Goal: Navigation & Orientation: Find specific page/section

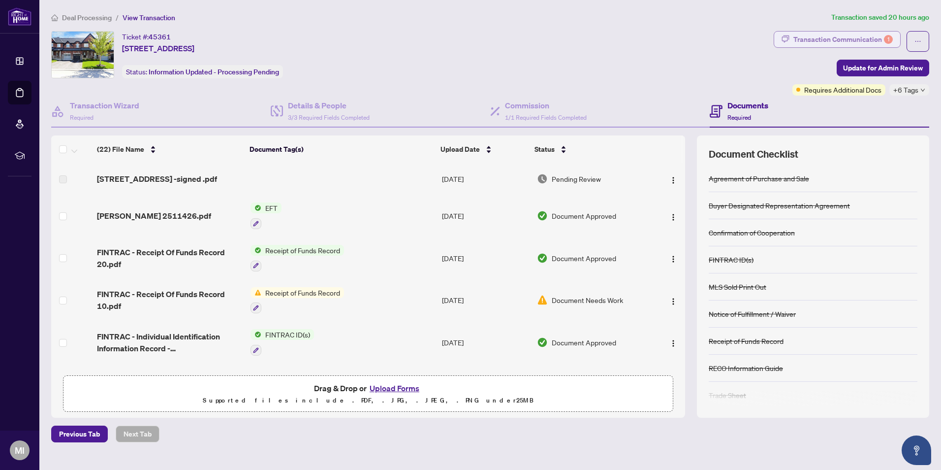
click at [853, 33] on div "Transaction Communication 1" at bounding box center [842, 40] width 99 height 16
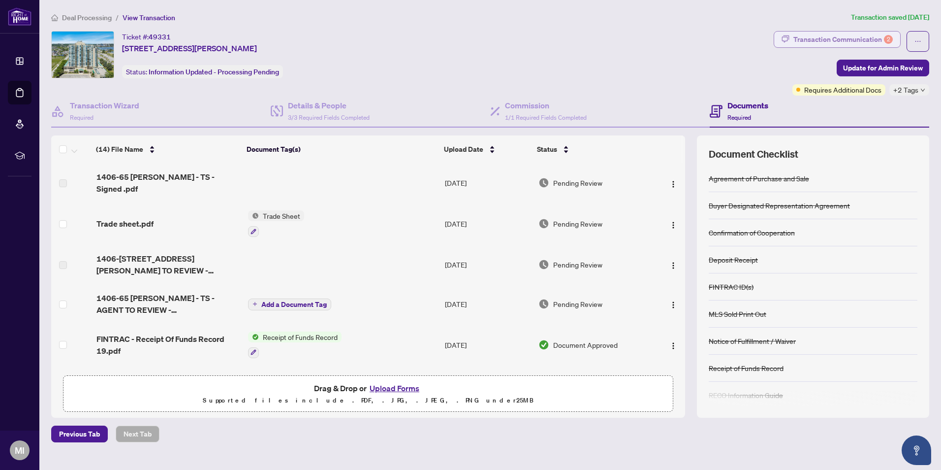
click at [851, 35] on div "Transaction Communication 2" at bounding box center [842, 40] width 99 height 16
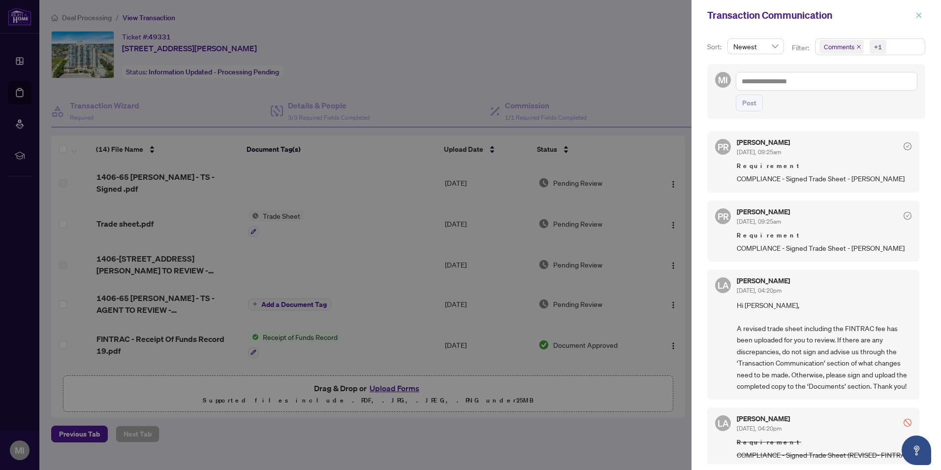
click at [920, 15] on icon "close" at bounding box center [918, 15] width 7 height 7
